Goal: Task Accomplishment & Management: Manage account settings

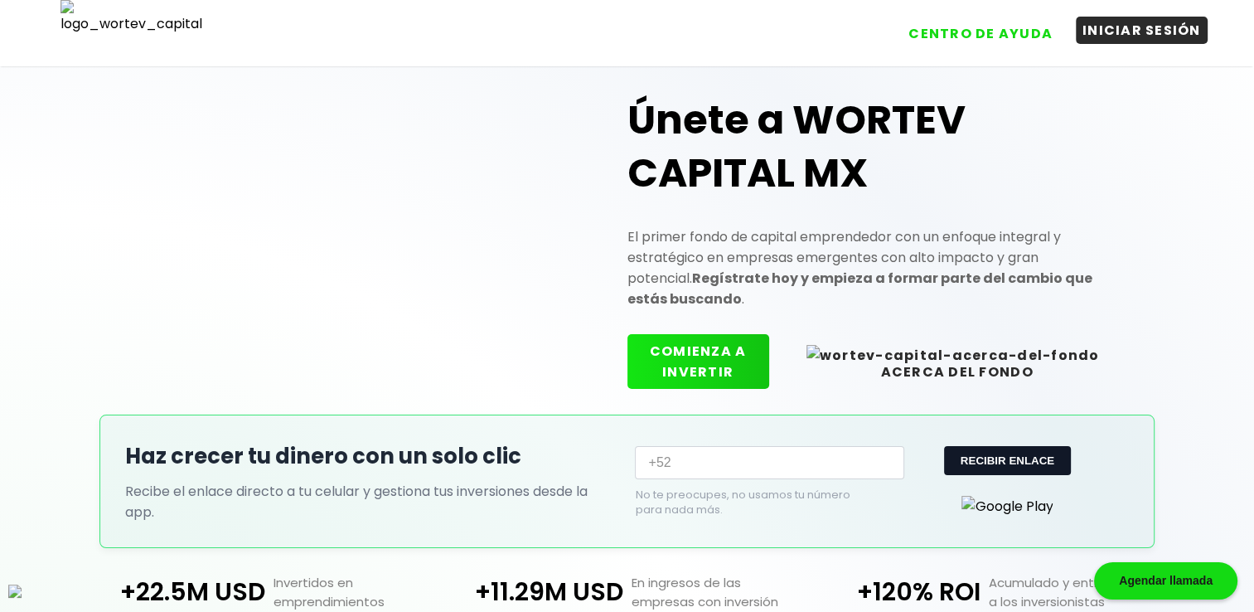
click at [1104, 27] on button "INICIAR SESIÓN" at bounding box center [1142, 30] width 132 height 27
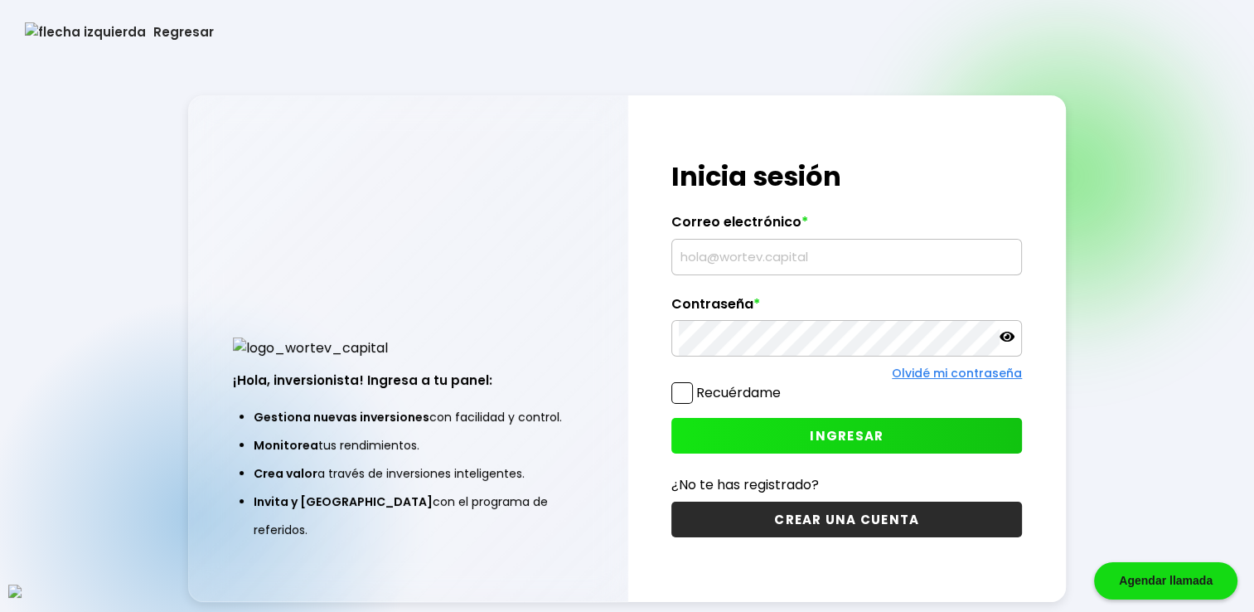
type input "[EMAIL_ADDRESS][DOMAIN_NAME]"
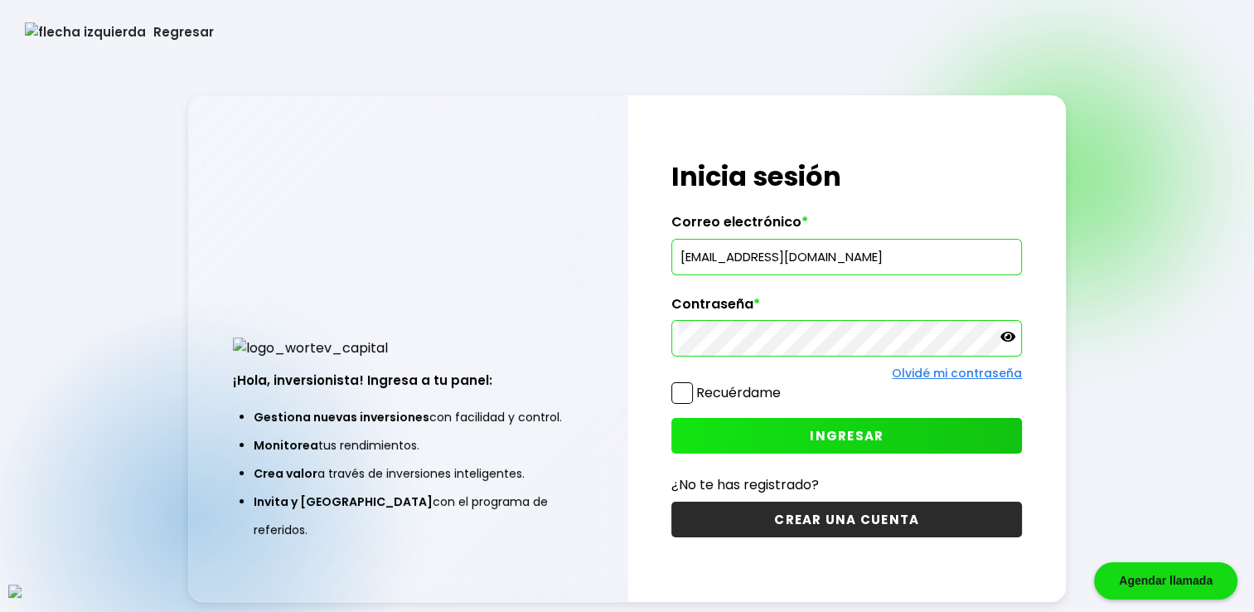
click at [688, 383] on span at bounding box center [682, 393] width 22 height 22
click at [784, 384] on input "Recuérdame" at bounding box center [784, 384] width 0 height 0
click at [805, 436] on button "INGRESAR" at bounding box center [846, 436] width 351 height 36
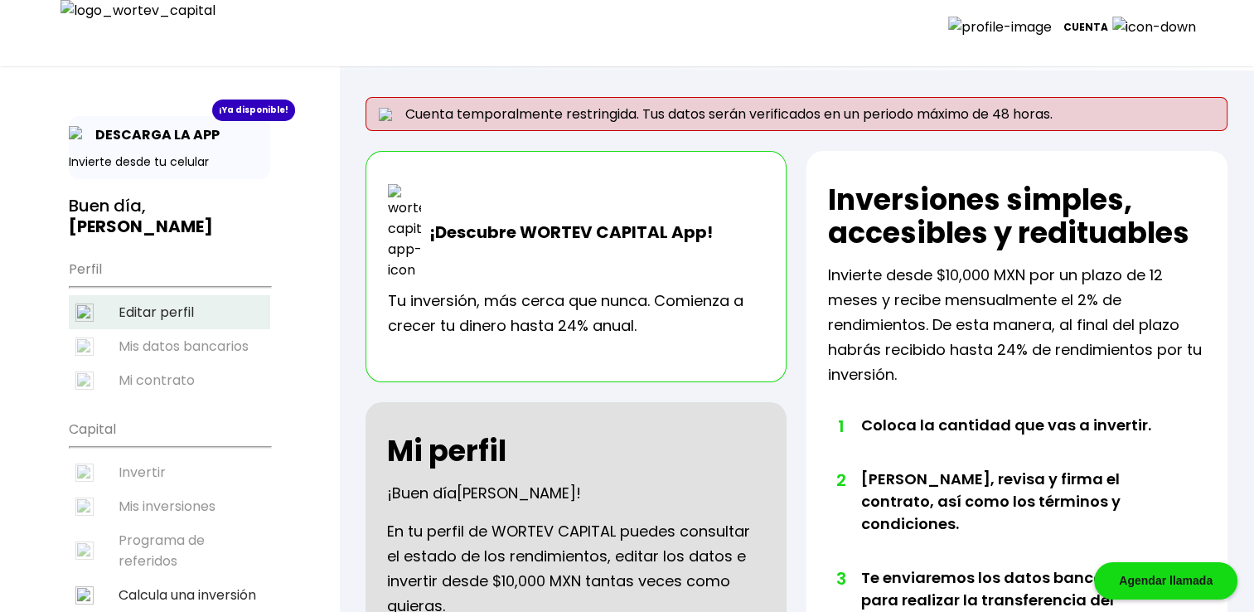
click at [209, 295] on li "Editar perfil" at bounding box center [169, 312] width 201 height 34
select select "Hombre"
select select "Secundaria"
select select "AG"
select select "Actinver"
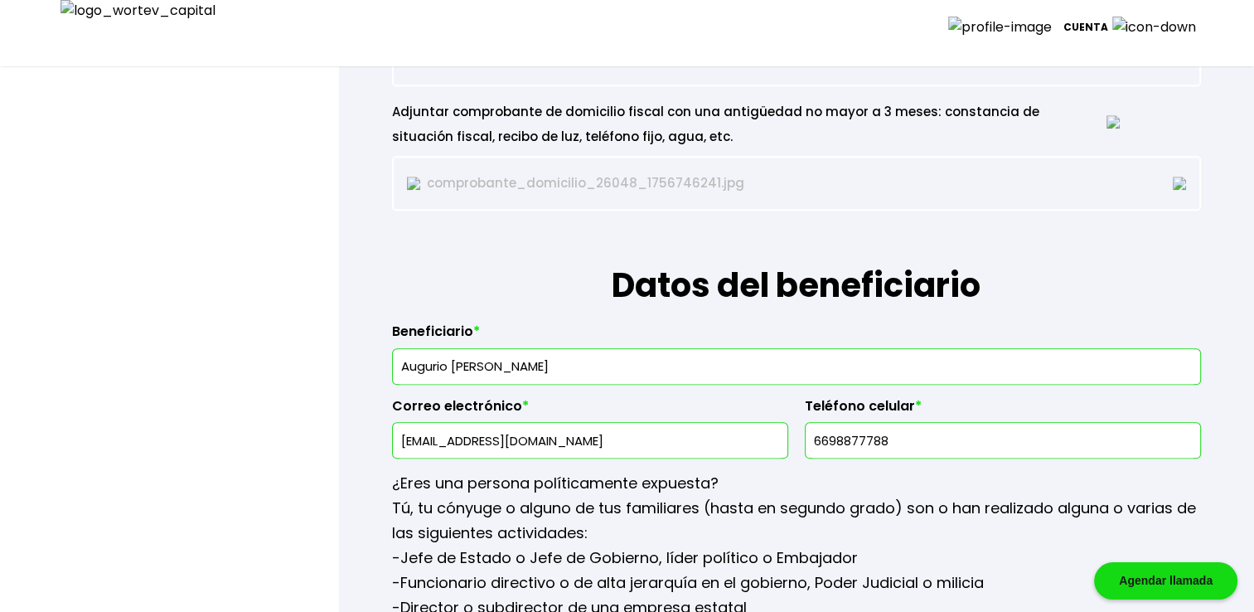
scroll to position [1906, 0]
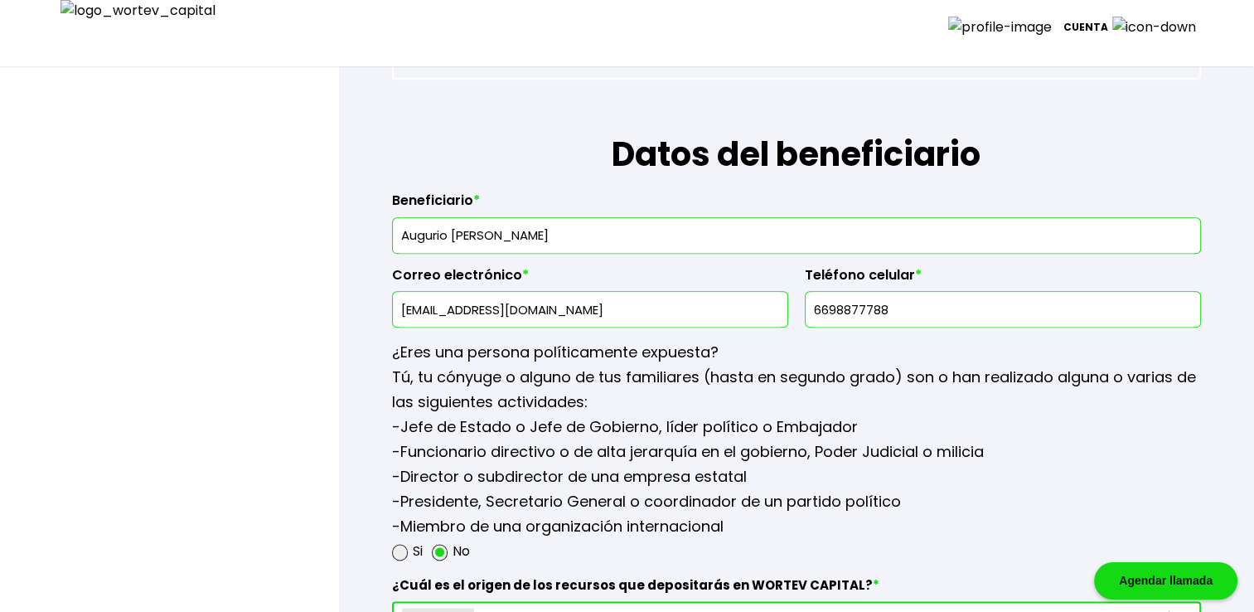
drag, startPoint x: 549, startPoint y: 293, endPoint x: 308, endPoint y: 289, distance: 241.2
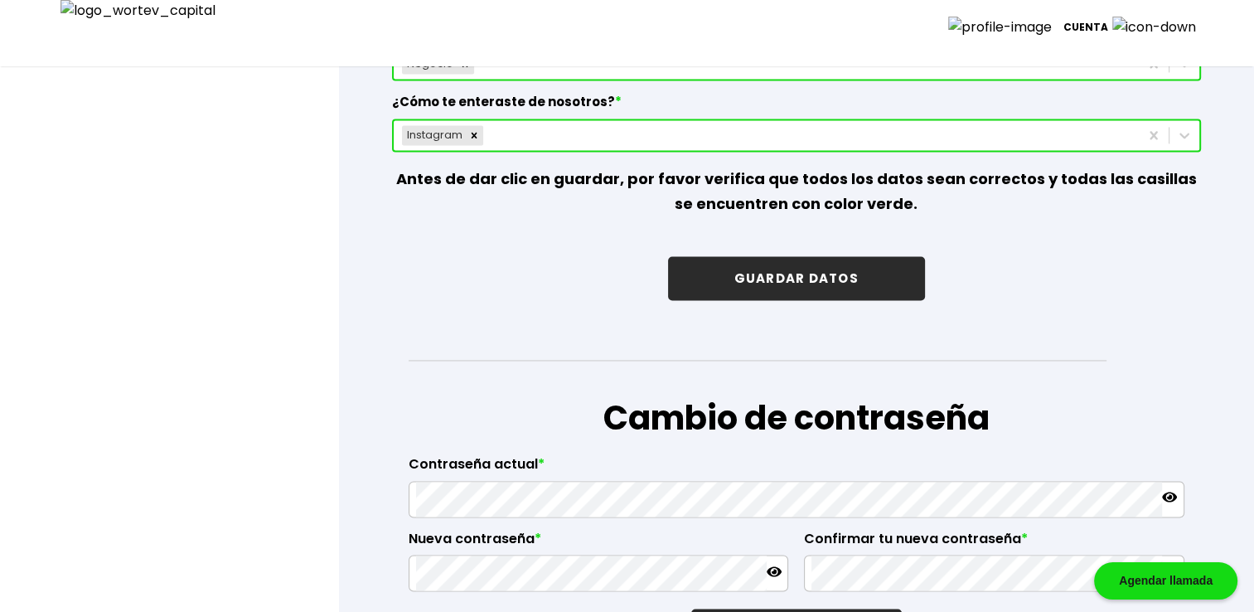
scroll to position [2596, 0]
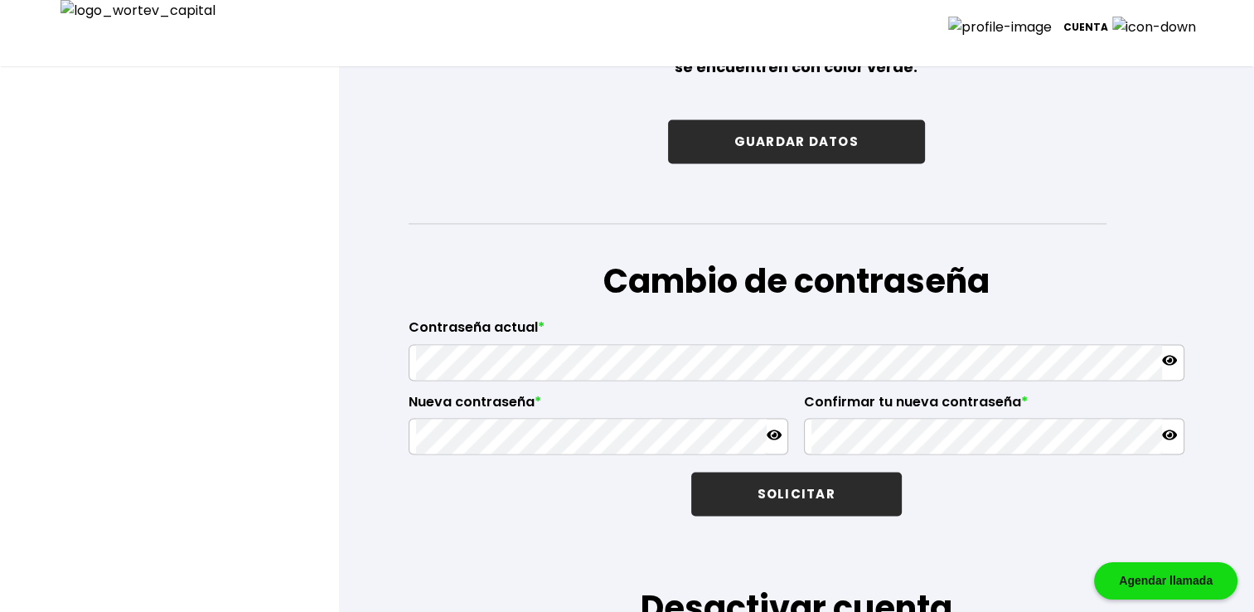
click at [748, 139] on button "GUARDAR DATOS" at bounding box center [796, 141] width 257 height 44
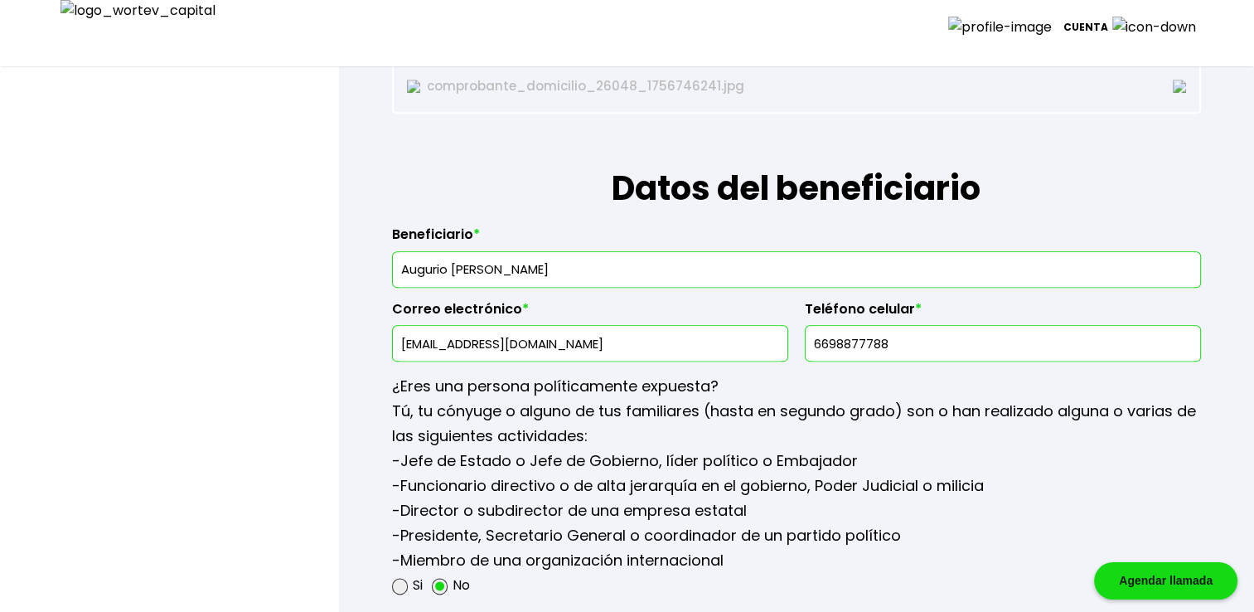
scroll to position [1823, 0]
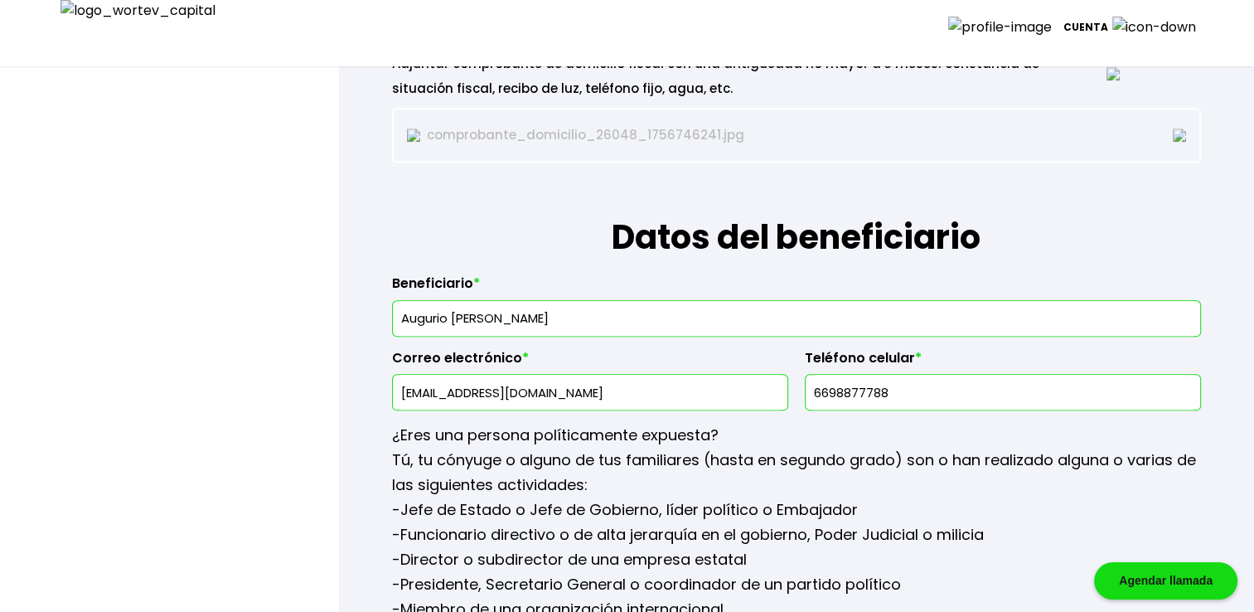
drag, startPoint x: 630, startPoint y: 386, endPoint x: 232, endPoint y: 352, distance: 399.2
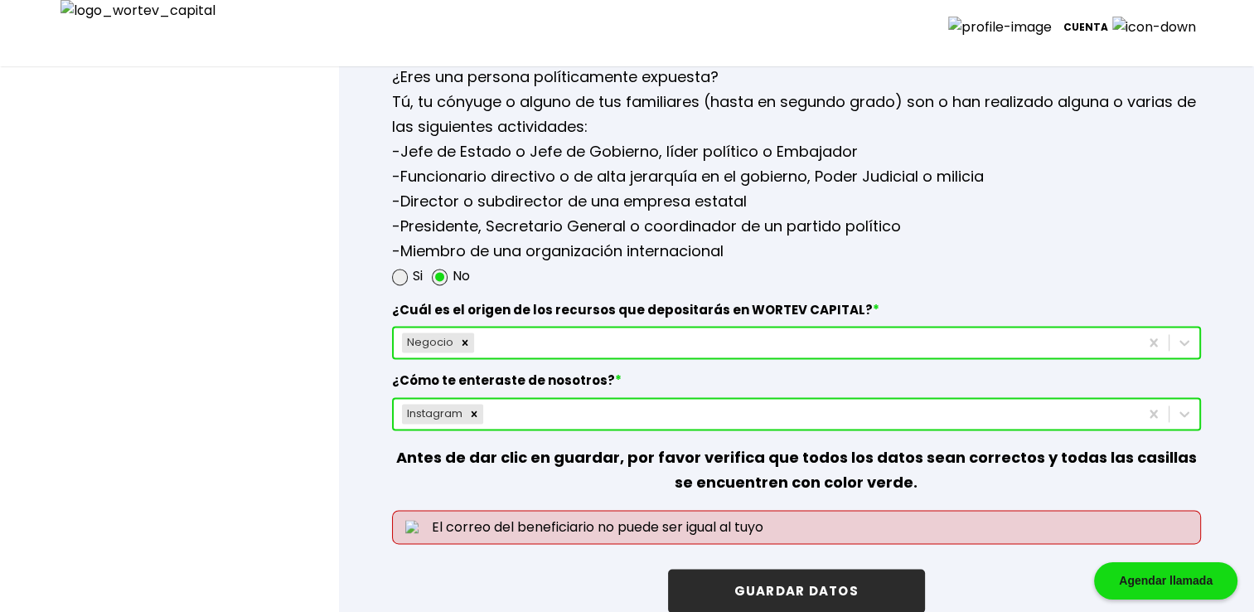
scroll to position [2182, 0]
type input "[PERSON_NAME][EMAIL_ADDRESS][DOMAIN_NAME]"
click at [746, 577] on button "GUARDAR DATOS" at bounding box center [796, 590] width 257 height 44
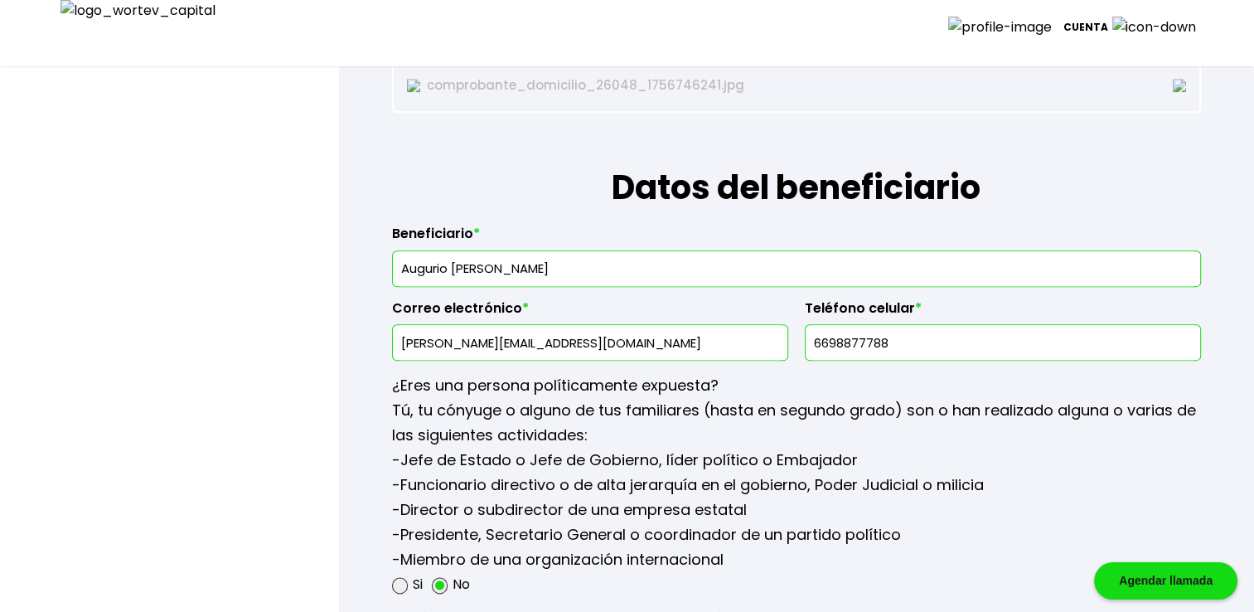
scroll to position [1823, 0]
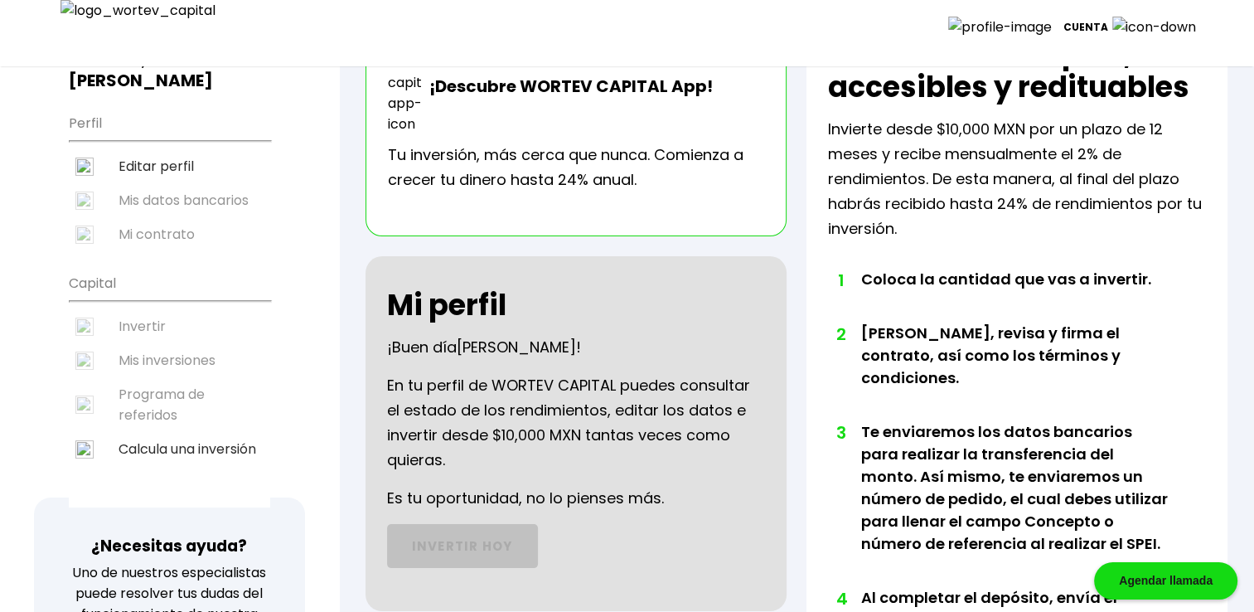
scroll to position [139, 0]
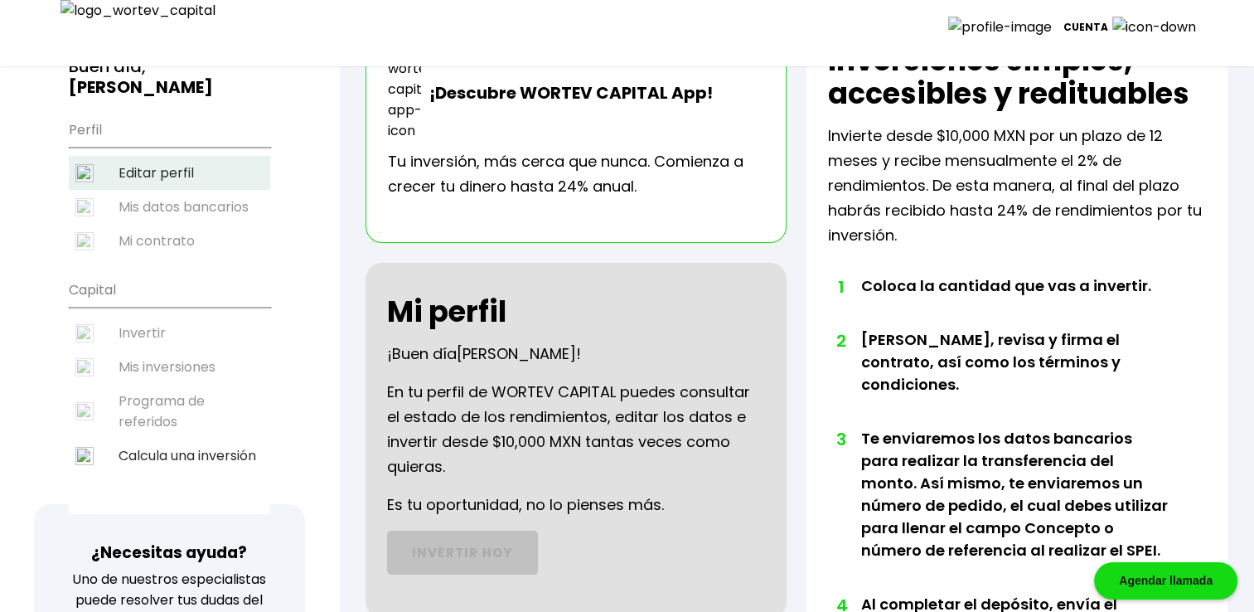
click at [171, 162] on li "Editar perfil" at bounding box center [169, 173] width 201 height 34
select select "Hombre"
select select "Secundaria"
select select "AG"
select select "Actinver"
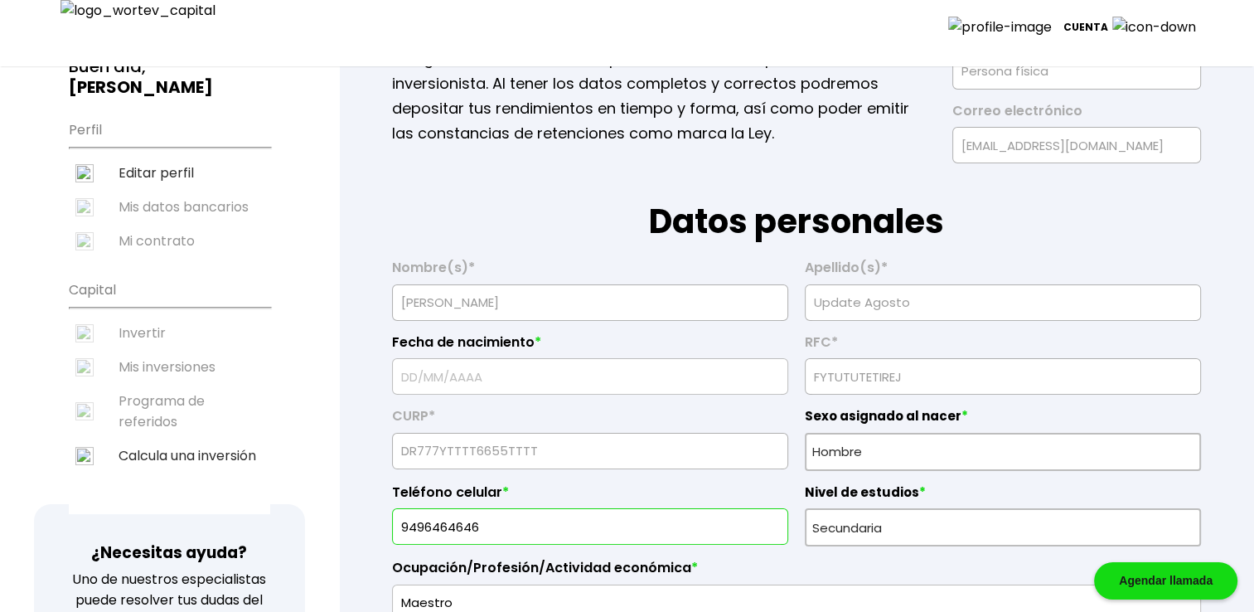
type input "[DATE]"
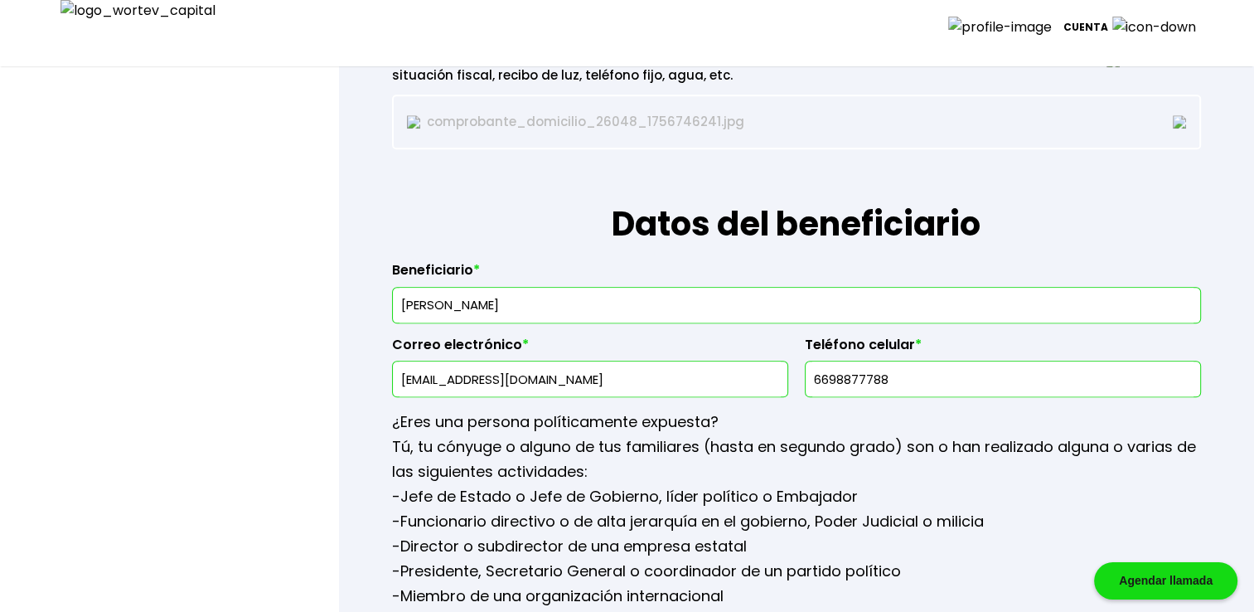
scroll to position [1906, 0]
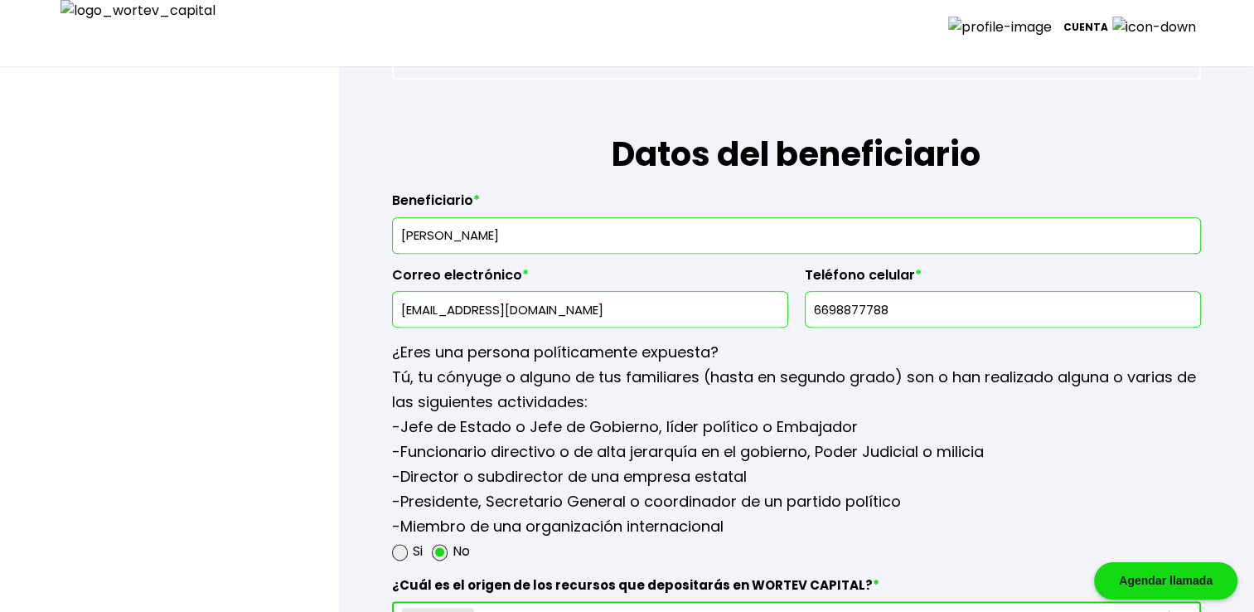
drag, startPoint x: 525, startPoint y: 307, endPoint x: 302, endPoint y: 301, distance: 223.0
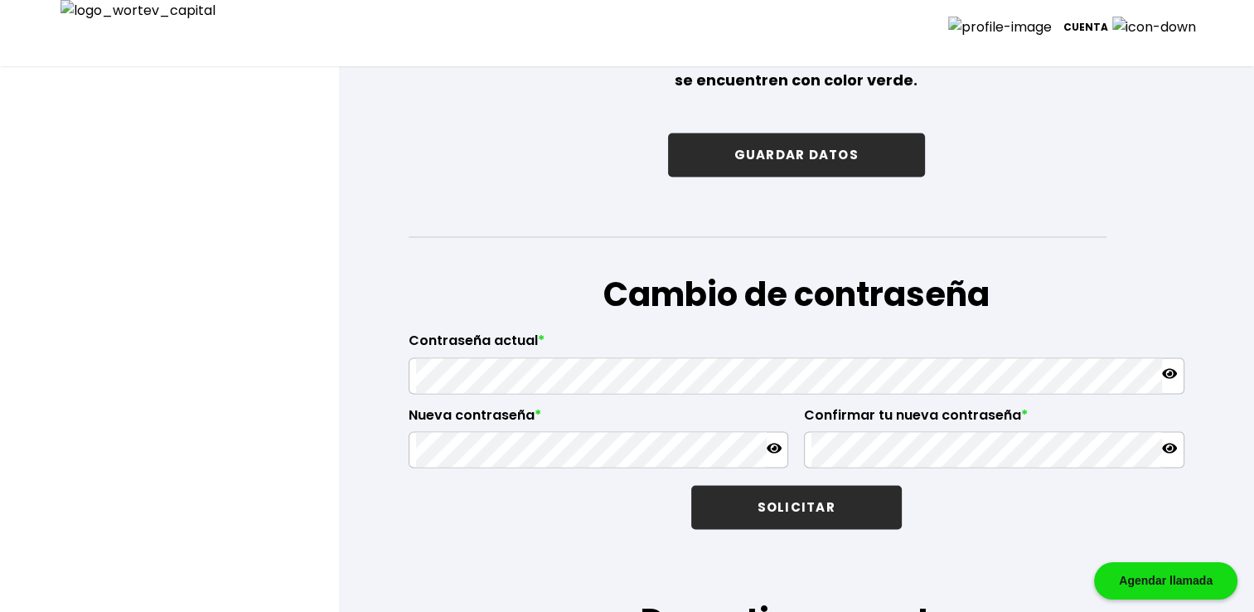
scroll to position [2596, 0]
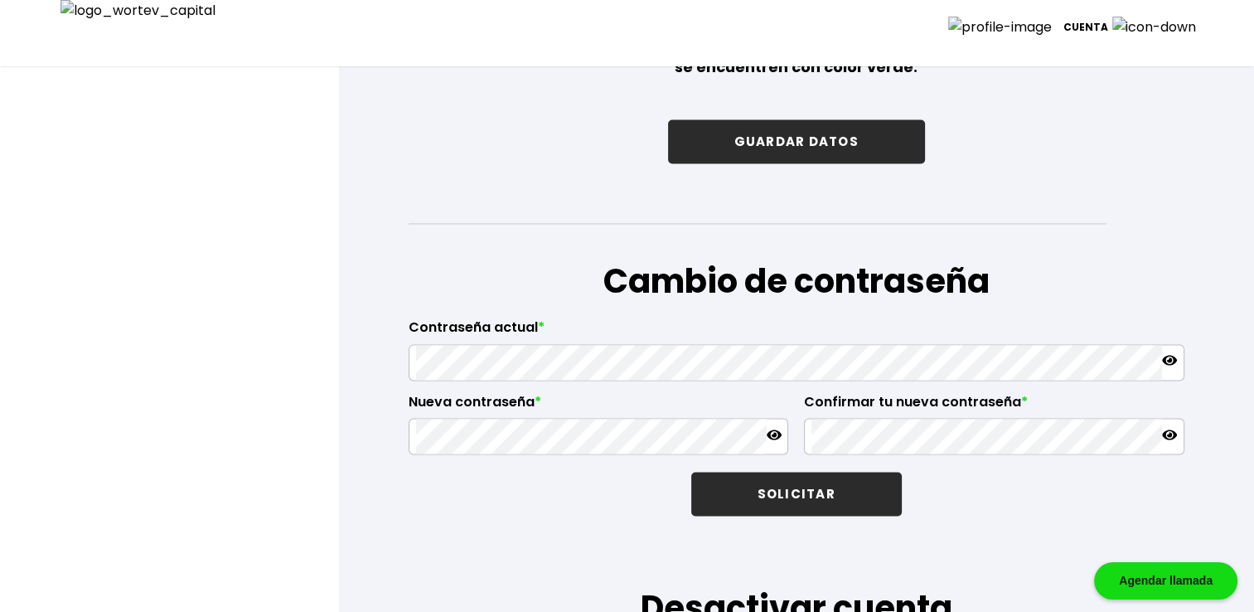
type input "[PERSON_NAME][EMAIL_ADDRESS][DOMAIN_NAME]"
click at [772, 143] on button "GUARDAR DATOS" at bounding box center [796, 141] width 257 height 44
click at [782, 134] on button "GUARDAR DATOS" at bounding box center [796, 141] width 257 height 44
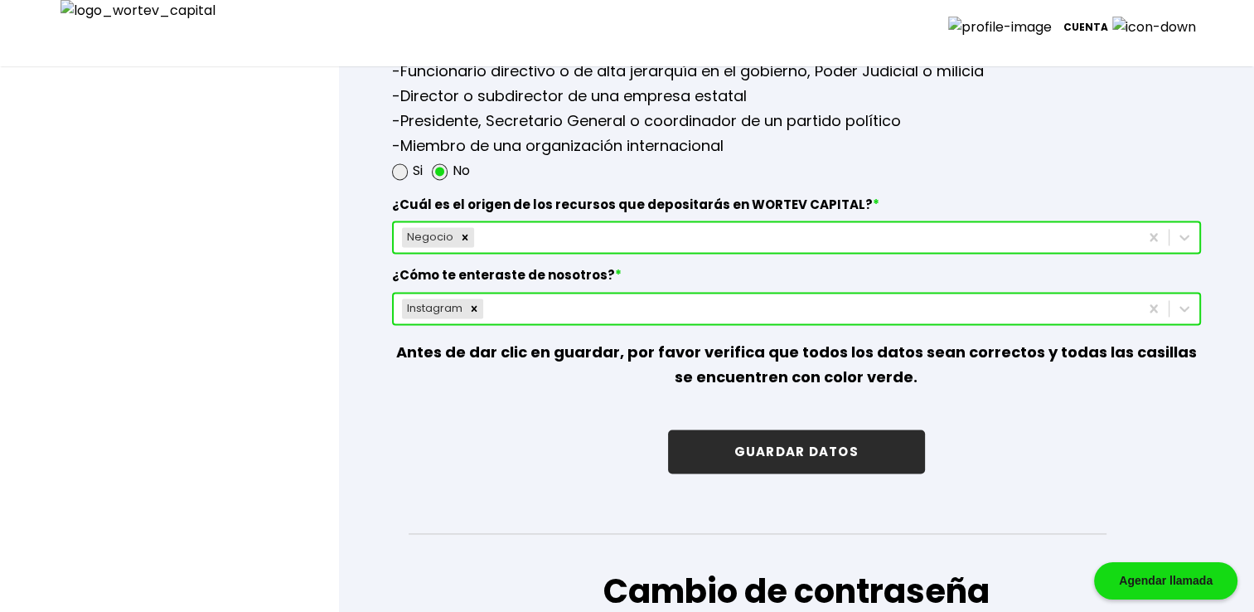
scroll to position [2292, 0]
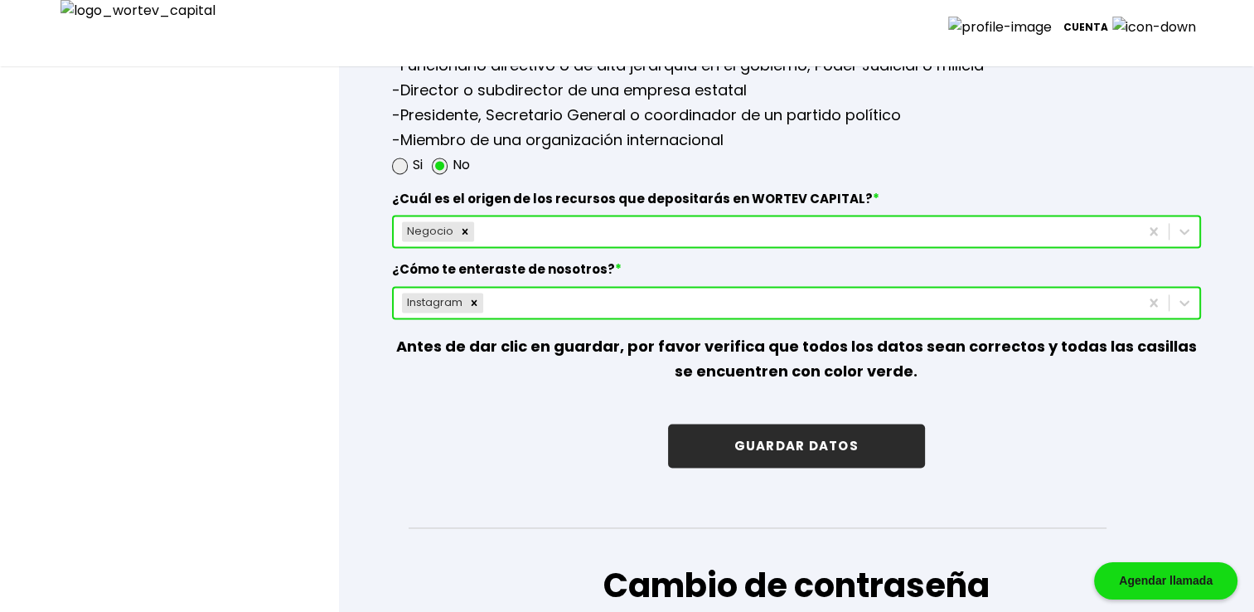
click at [817, 437] on button "GUARDAR DATOS" at bounding box center [796, 445] width 257 height 44
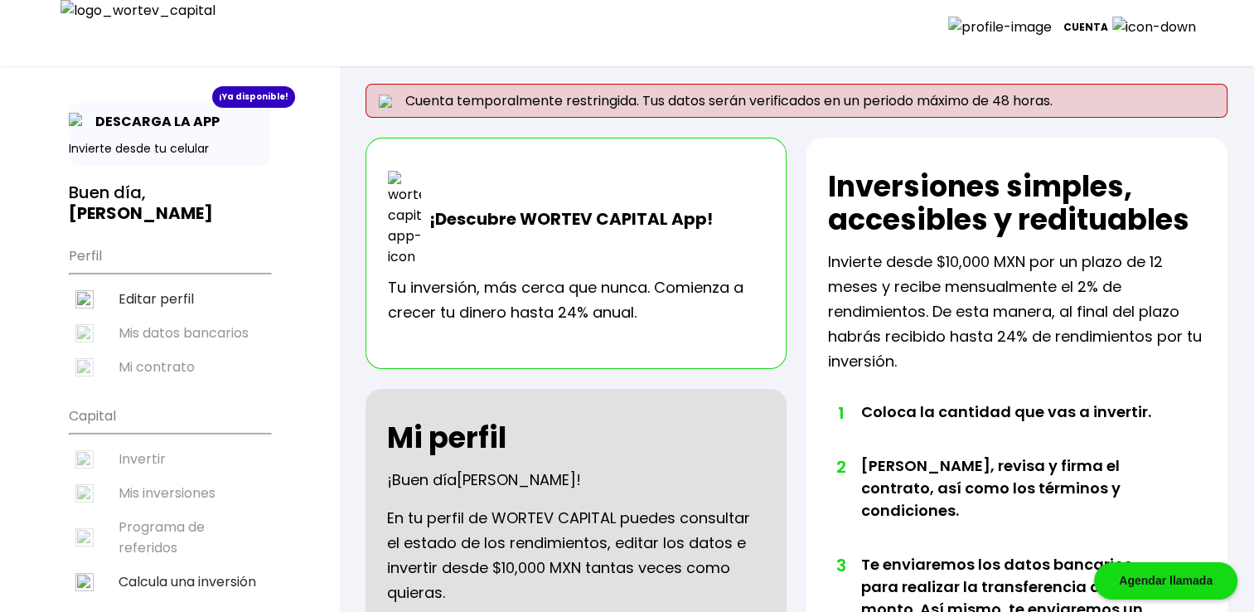
scroll to position [8, 0]
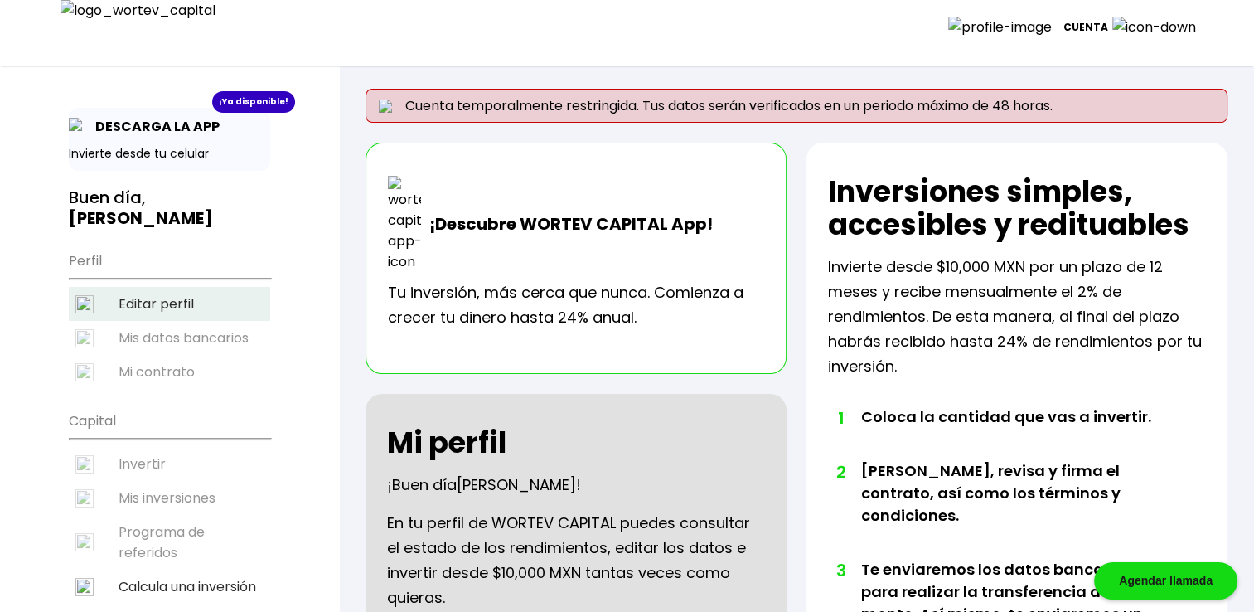
click at [195, 287] on li "Editar perfil" at bounding box center [169, 304] width 201 height 34
select select "Hombre"
select select "Secundaria"
select select "AG"
select select "Actinver"
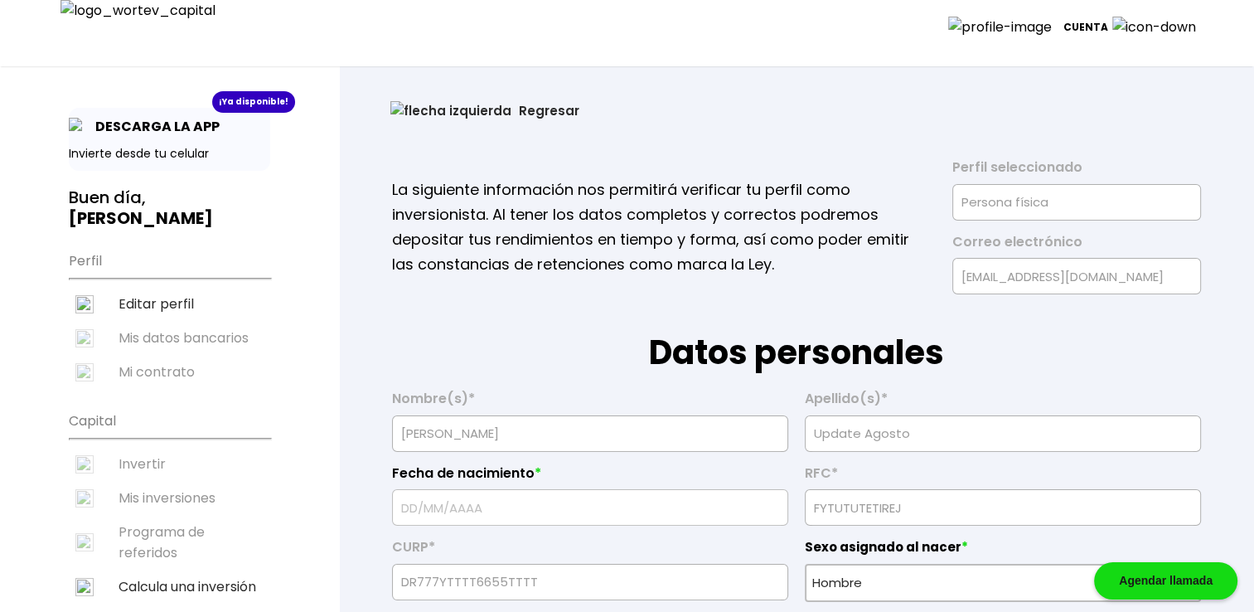
type input "[DATE]"
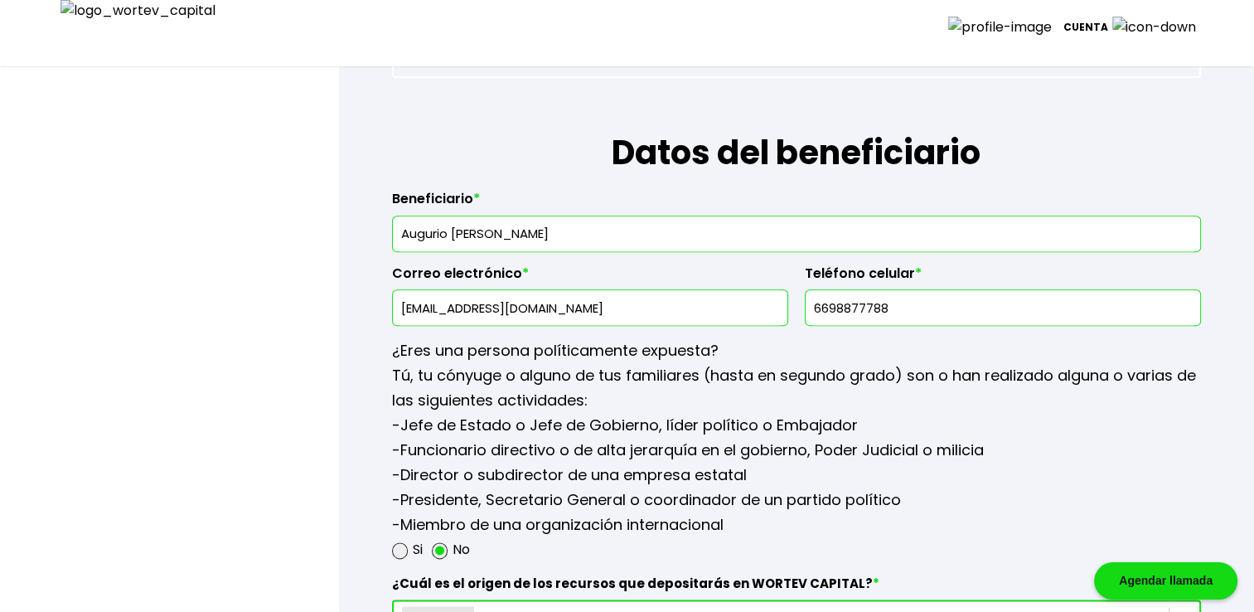
scroll to position [1933, 0]
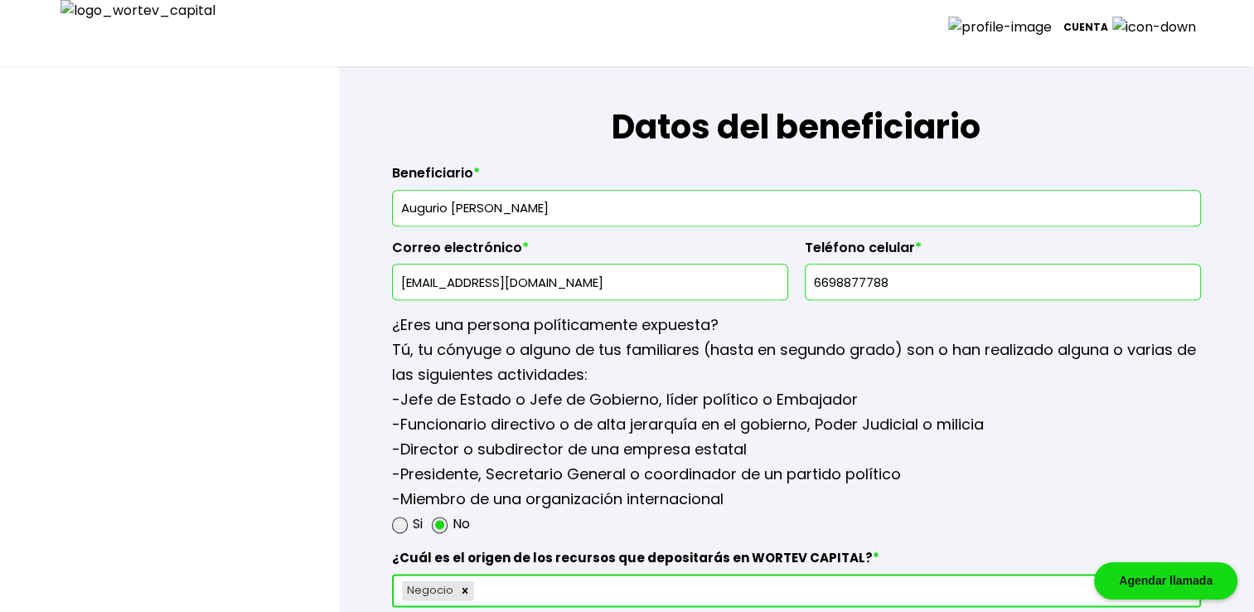
drag, startPoint x: 519, startPoint y: 269, endPoint x: 206, endPoint y: 268, distance: 312.4
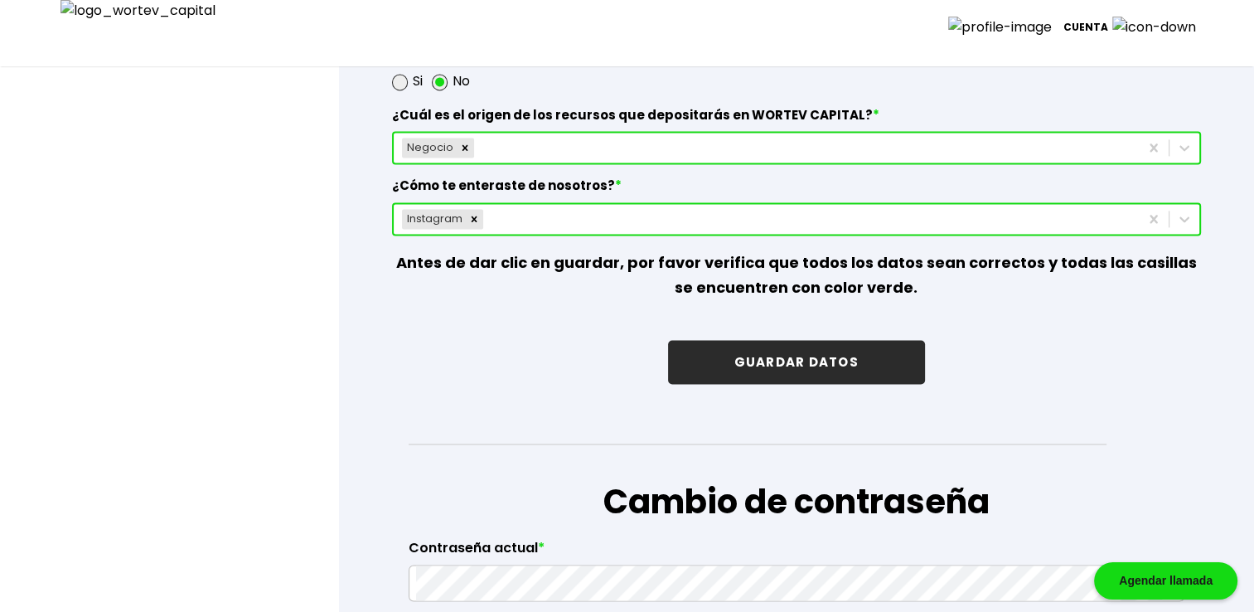
scroll to position [2430, 0]
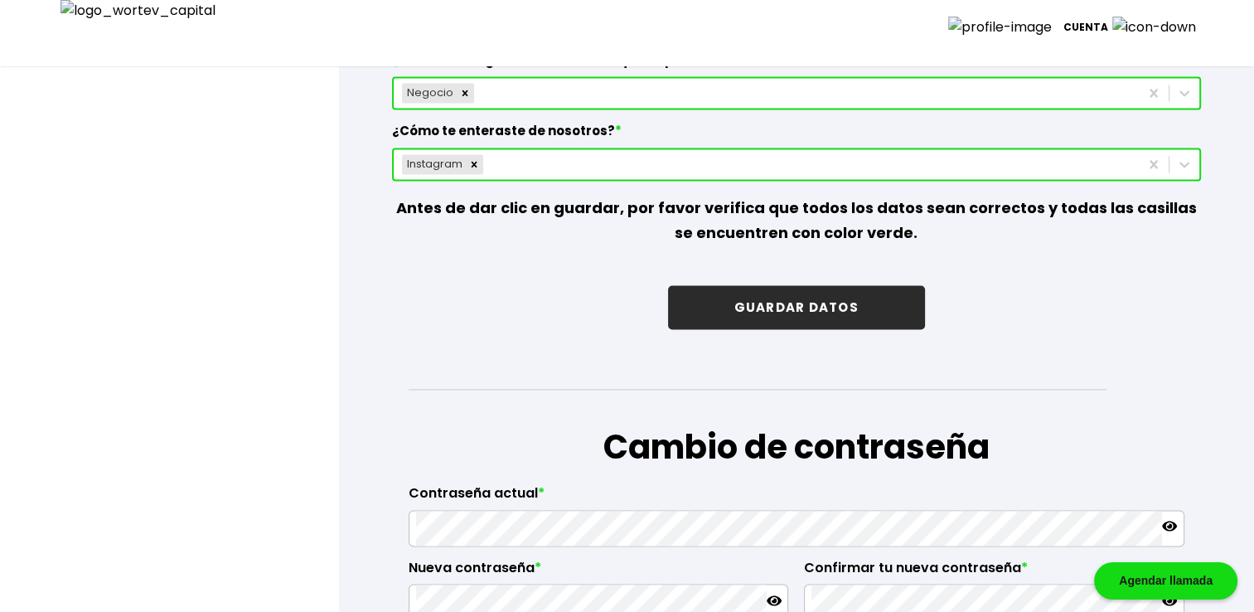
click at [759, 292] on button "GUARDAR DATOS" at bounding box center [796, 307] width 257 height 44
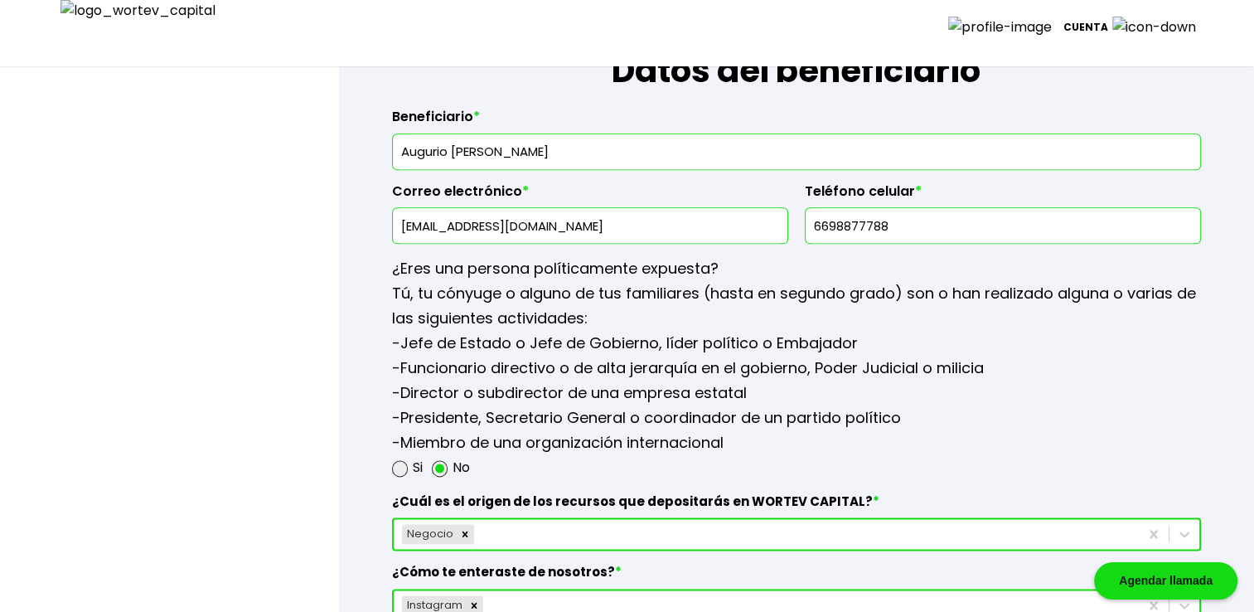
scroll to position [1989, 0]
click at [481, 220] on input "[EMAIL_ADDRESS][DOMAIN_NAME]" at bounding box center [589, 226] width 381 height 35
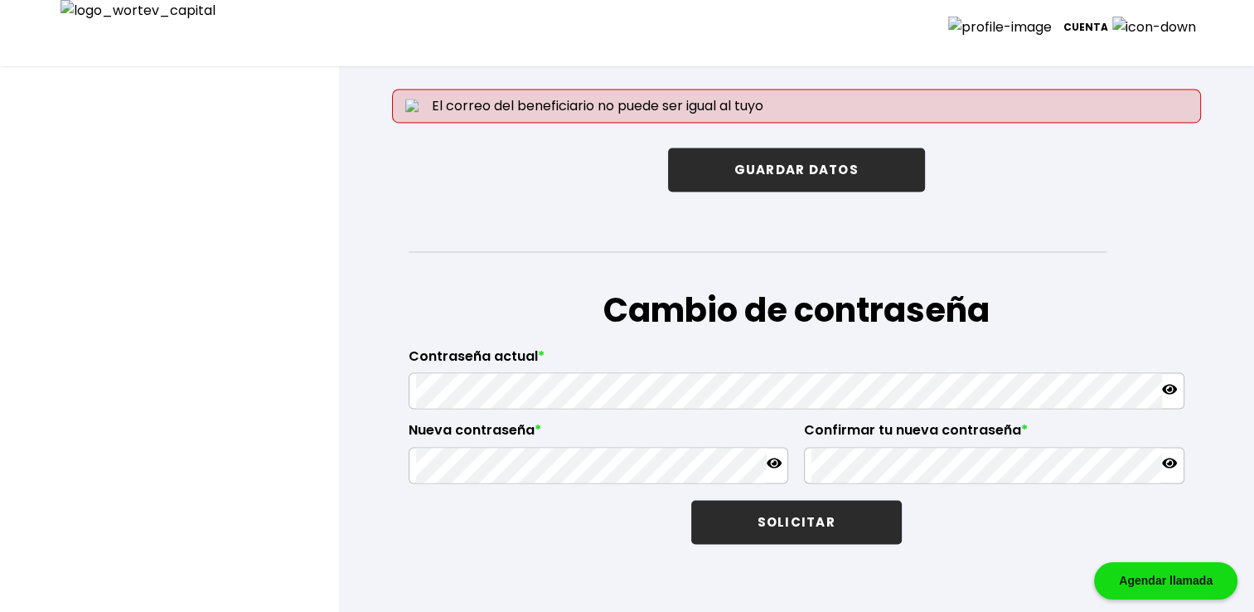
scroll to position [2596, 0]
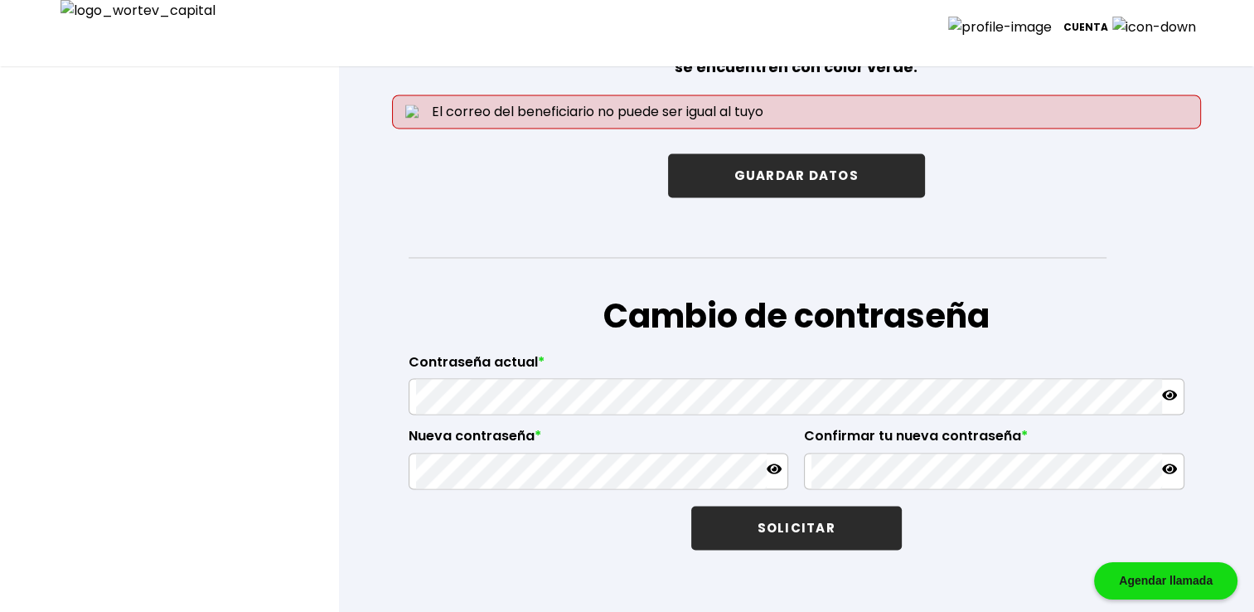
type input "dectorado@gmail.com"
click at [804, 166] on button "GUARDAR DATOS" at bounding box center [796, 175] width 257 height 44
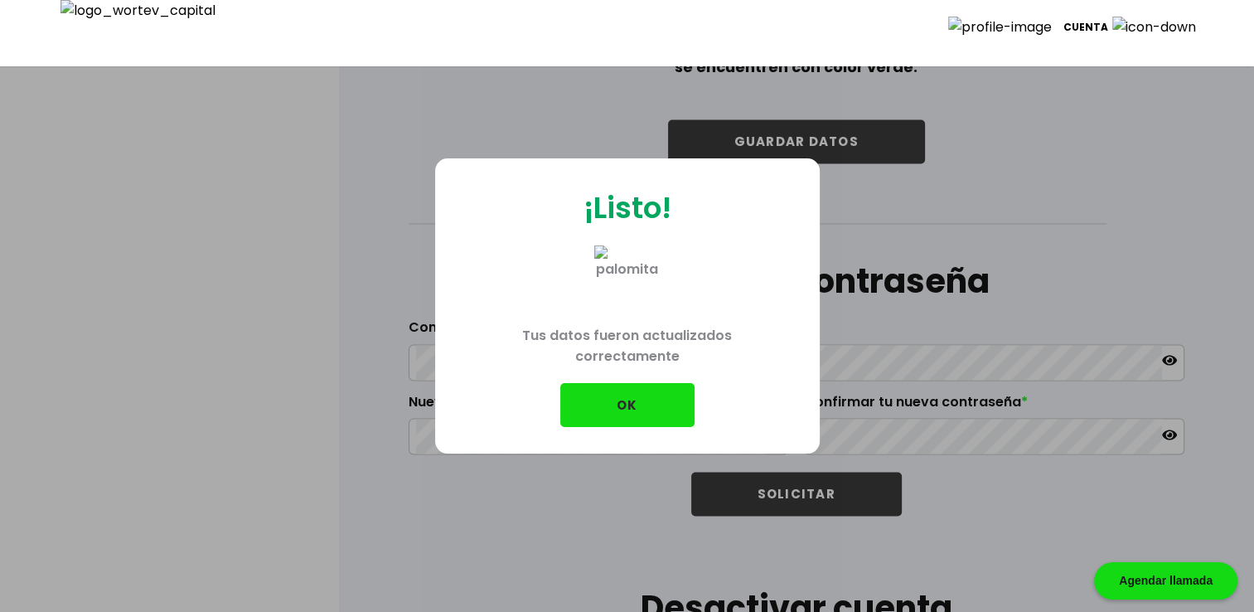
click at [654, 404] on button "OK" at bounding box center [627, 405] width 134 height 44
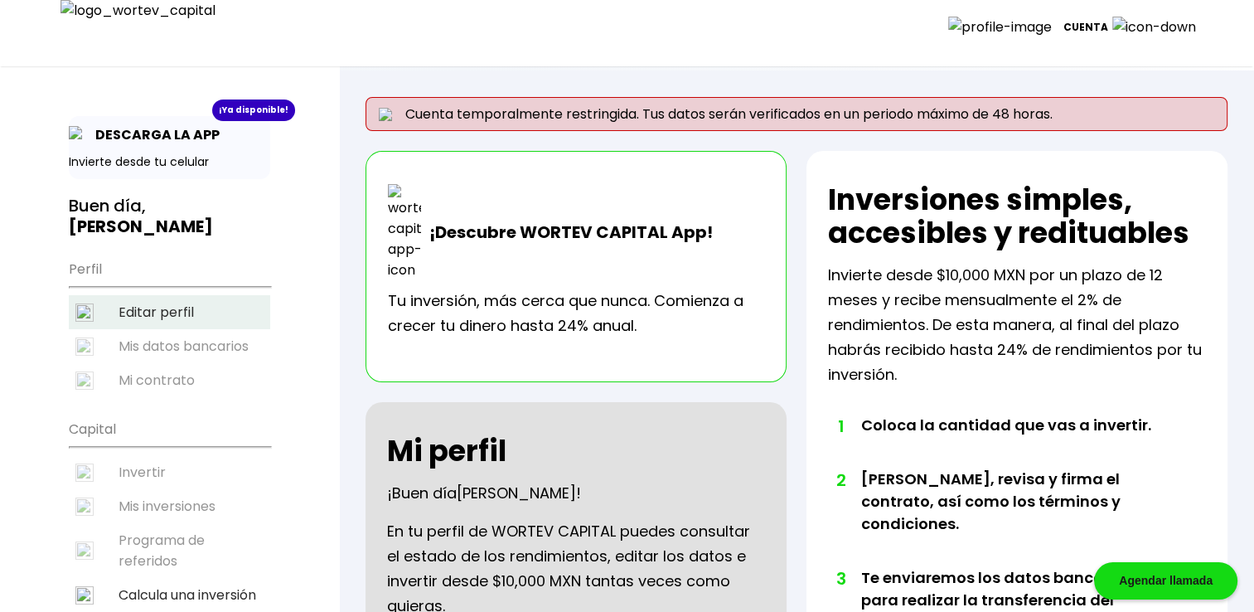
click at [209, 295] on li "Editar perfil" at bounding box center [169, 312] width 201 height 34
select select "Hombre"
select select "Secundaria"
select select "AG"
select select "Actinver"
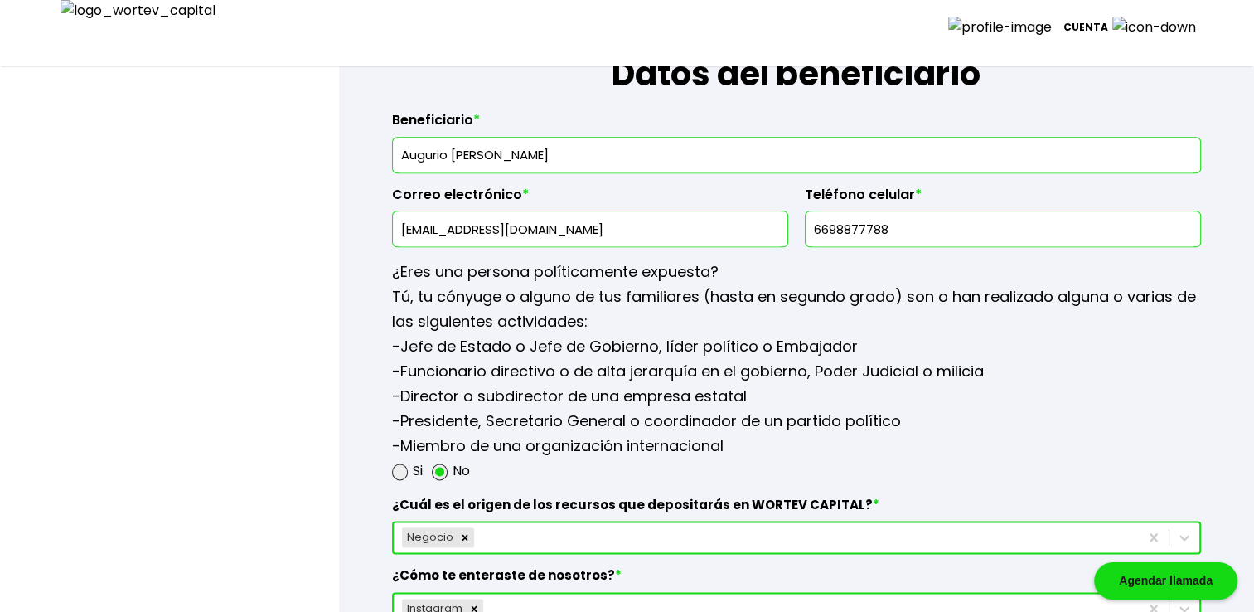
scroll to position [1989, 0]
